Goal: Obtain resource: Download file/media

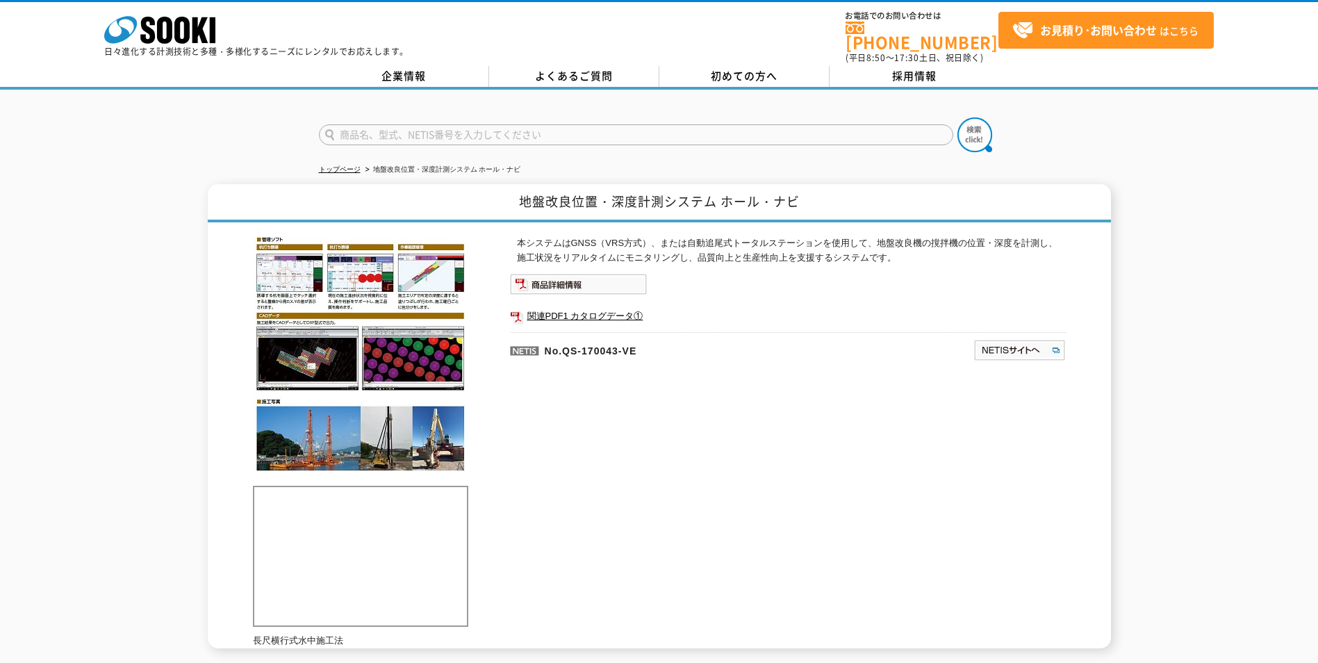
click at [1079, 153] on div "トップページ 地盤改良位置・深度計測システム ホール・ナビ 地盤改良位置・深度計測システム ホール・ナビ 長尺横行式水中施工法 本システムはGNSS（VRS方…" at bounding box center [659, 376] width 1318 height 573
click at [844, 247] on p "本システムはGNSS（VRS方式）、または自動追尾式トータルステーションを使用して、地盤改良機の撹拌機の位置・深度を計測し、施工状況をリアルタイムにモニタリン…" at bounding box center [791, 250] width 549 height 29
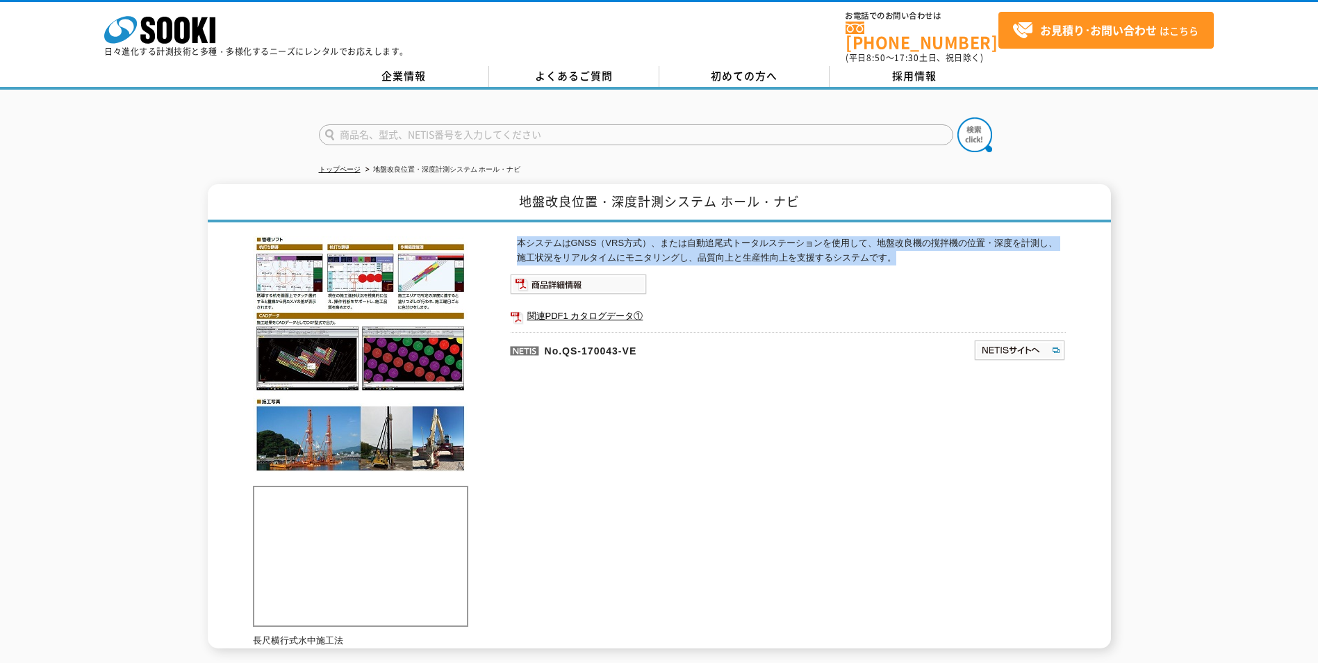
drag, startPoint x: 896, startPoint y: 249, endPoint x: 495, endPoint y: 230, distance: 401.4
click at [495, 230] on div "長尺横行式水中施工法 本システムはGNSS（VRS方式）、または自動追尾式トータルステーションを使用して、地盤改良機の撹拌機の位置・深度を計測し、施工状況をリ…" at bounding box center [659, 435] width 813 height 426
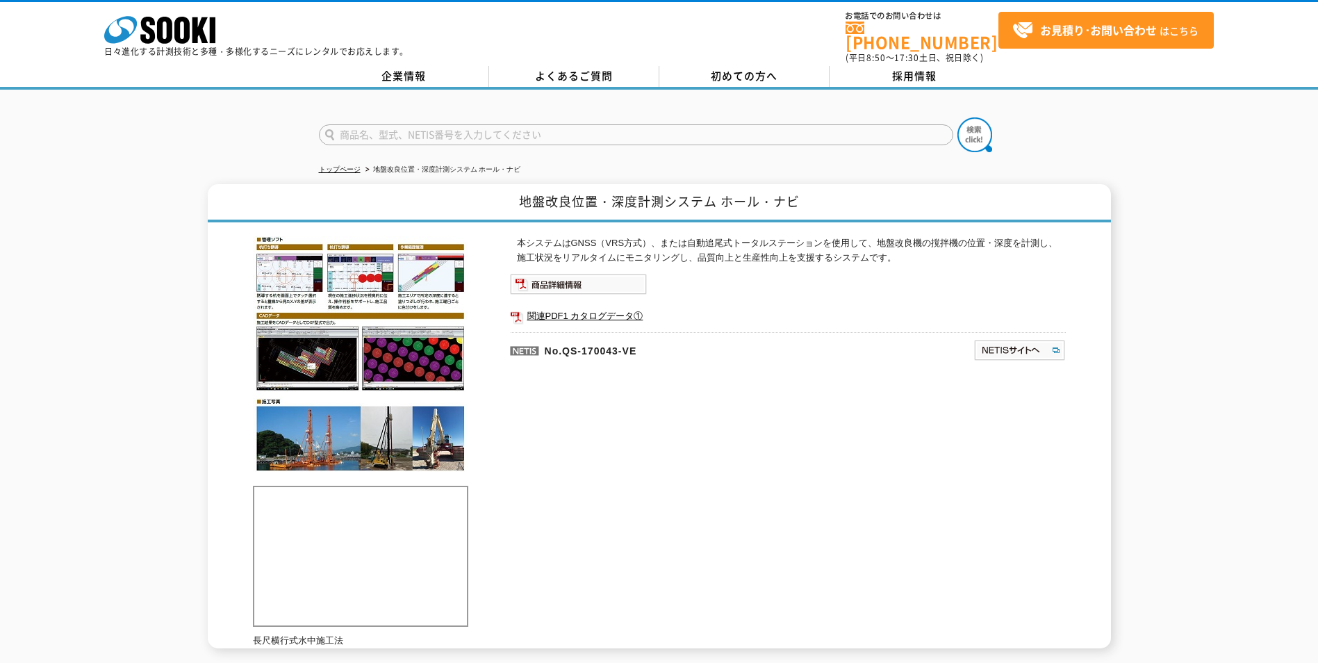
click at [805, 300] on ul "関連PDF1 カタログデータ①" at bounding box center [788, 316] width 556 height 32
click at [576, 278] on img at bounding box center [578, 284] width 137 height 21
click at [653, 452] on div "本システムはGNSS（VRS方式）、または自動追尾式トータルステーションを使用して、地盤改良機の撹拌機の位置・深度を計測し、施工状況をリアルタイムにモニタリン…" at bounding box center [788, 385] width 556 height 299
click at [560, 275] on img at bounding box center [578, 284] width 137 height 21
